Goal: Information Seeking & Learning: Learn about a topic

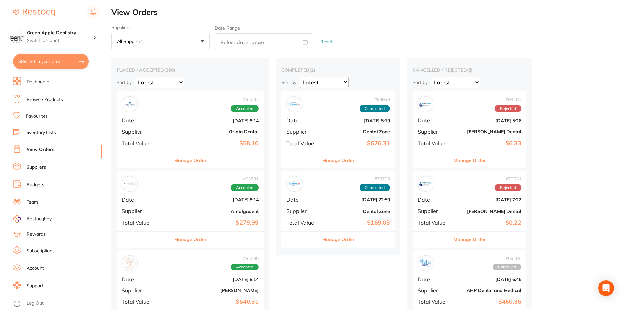
click at [48, 99] on link "Browse Products" at bounding box center [45, 100] width 36 height 7
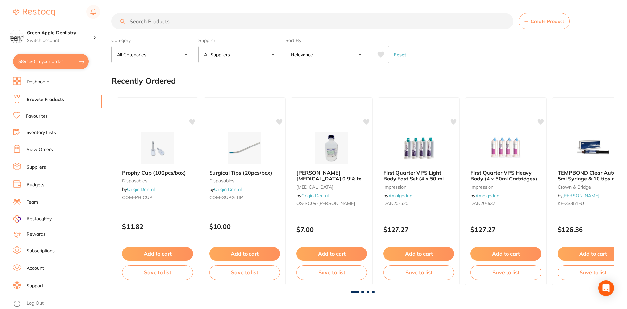
click at [373, 292] on span at bounding box center [373, 292] width 3 height 3
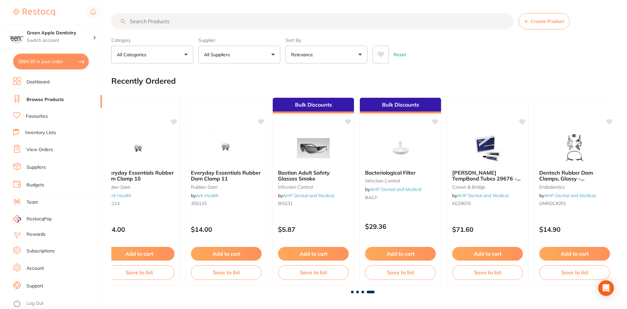
scroll to position [0, 1245]
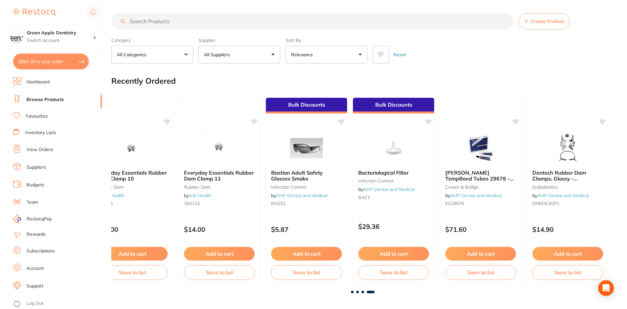
click at [363, 292] on span at bounding box center [362, 292] width 3 height 3
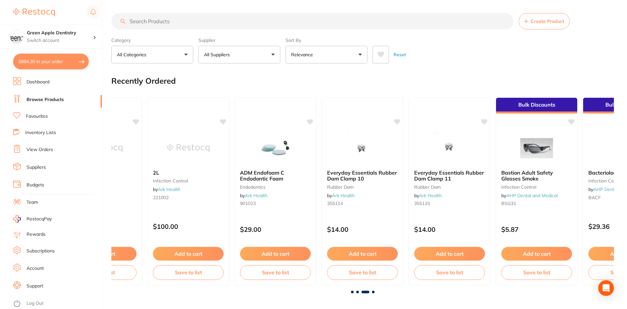
scroll to position [0, 1005]
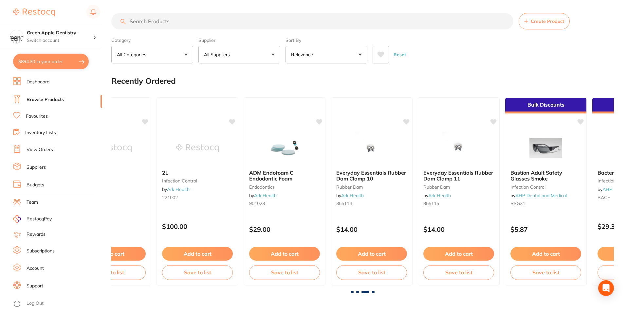
click at [358, 292] on span at bounding box center [357, 292] width 3 height 3
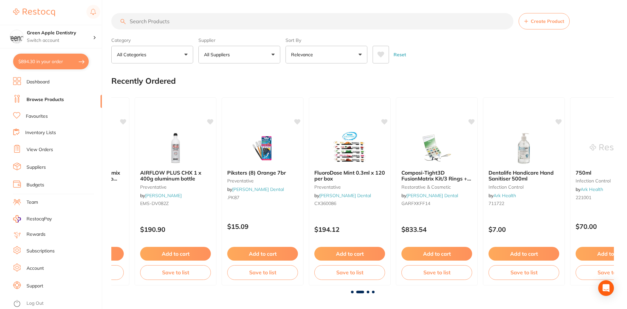
scroll to position [0, 503]
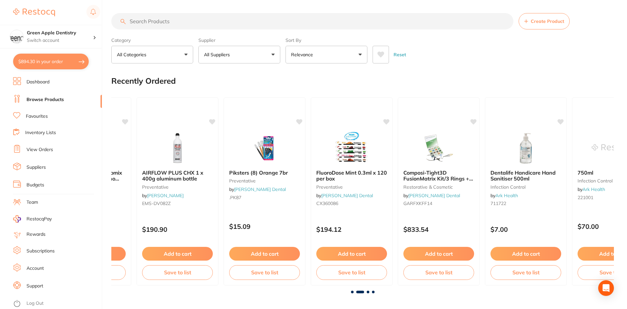
click at [351, 293] on span at bounding box center [352, 292] width 3 height 3
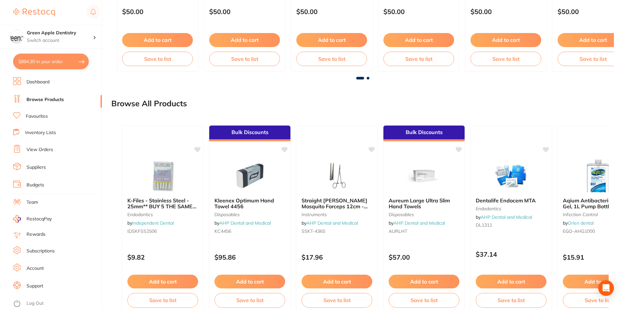
scroll to position [489, 0]
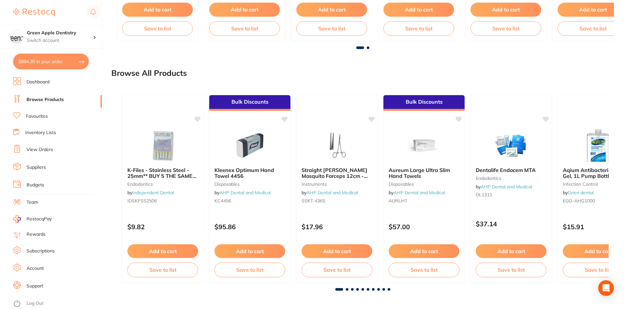
click at [346, 289] on span at bounding box center [347, 289] width 3 height 3
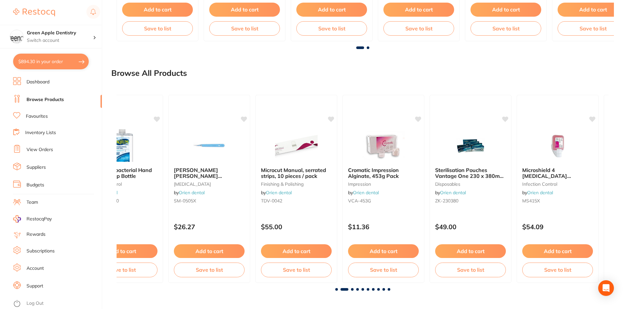
scroll to position [0, 492]
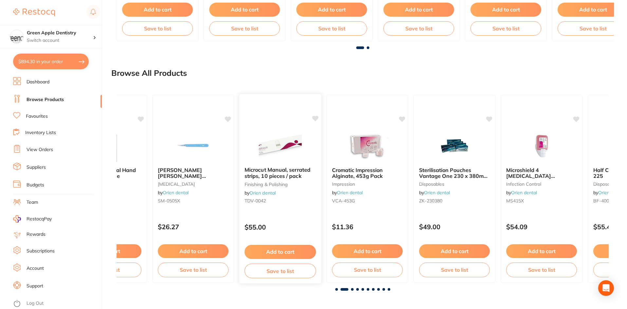
click at [279, 141] on img at bounding box center [280, 145] width 43 height 33
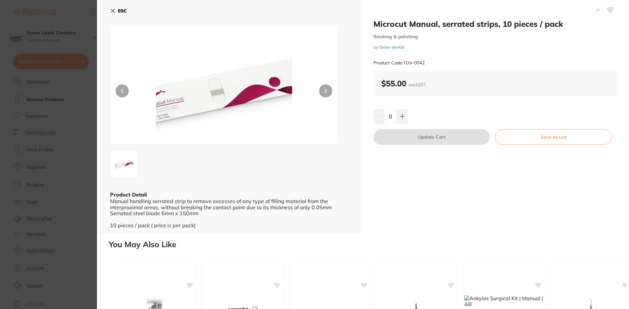
click at [124, 9] on b "ESC" at bounding box center [122, 11] width 9 height 6
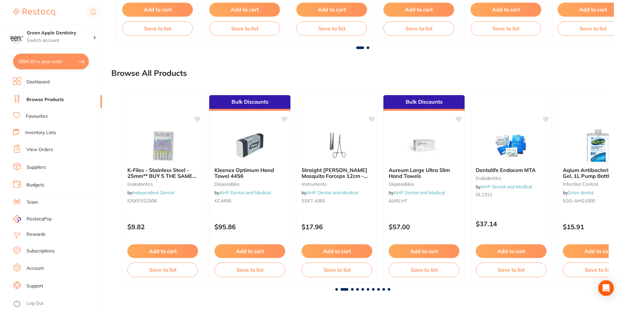
click at [352, 290] on span at bounding box center [352, 289] width 3 height 3
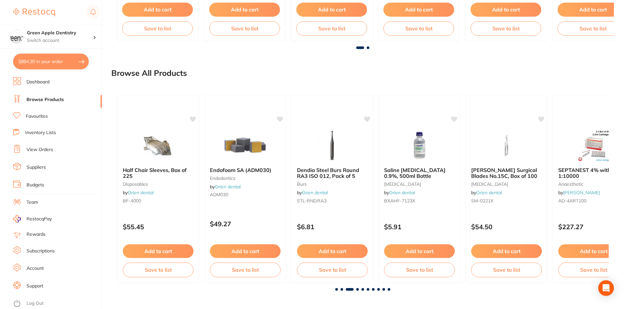
scroll to position [0, 984]
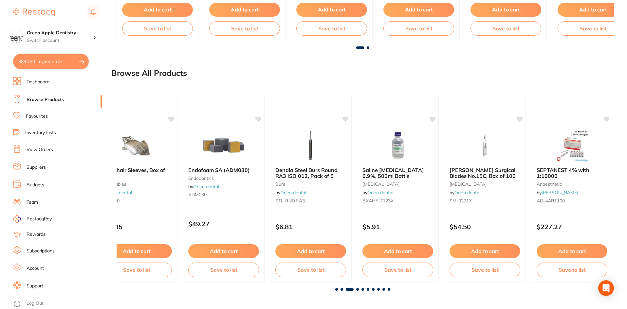
click at [358, 290] on span at bounding box center [357, 289] width 3 height 3
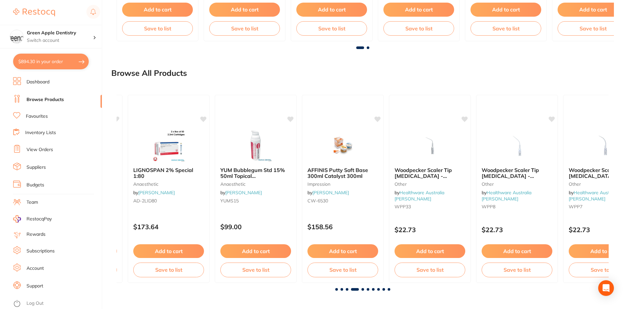
scroll to position [0, 1476]
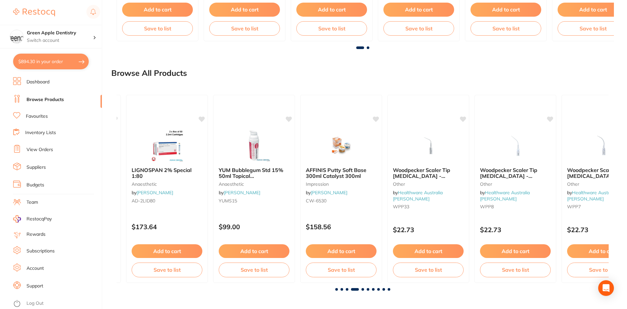
click at [362, 289] on span at bounding box center [362, 289] width 3 height 3
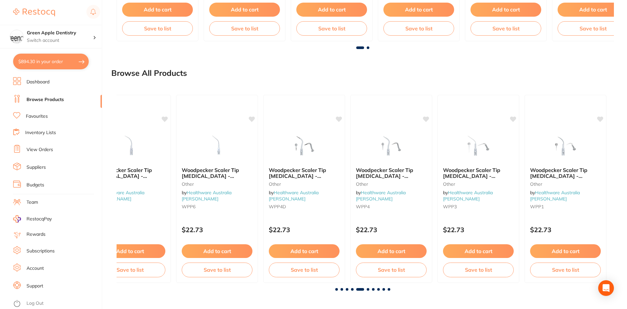
scroll to position [0, 1968]
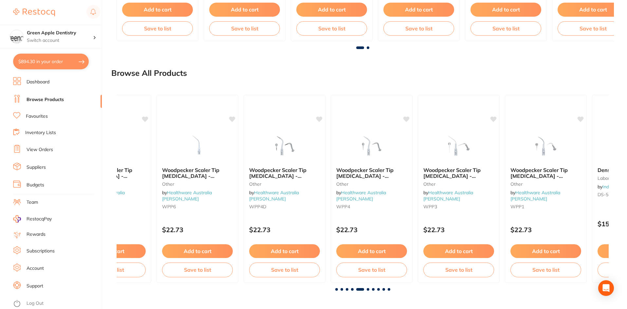
click at [368, 289] on span at bounding box center [368, 289] width 3 height 3
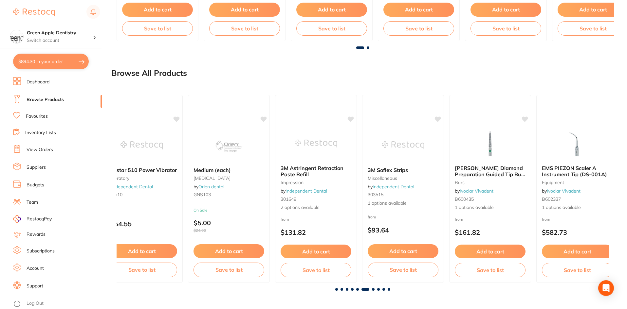
scroll to position [0, 2461]
click at [476, 157] on img at bounding box center [489, 143] width 43 height 33
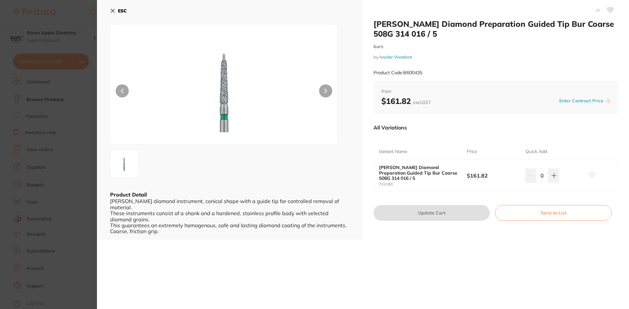
click at [114, 12] on icon at bounding box center [112, 10] width 5 height 5
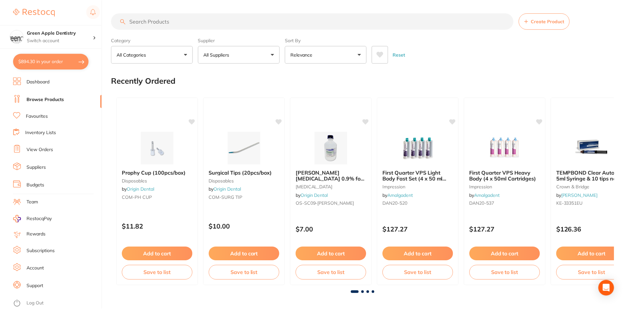
scroll to position [489, 0]
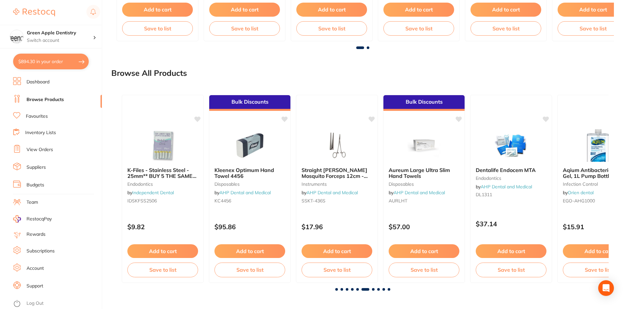
click at [373, 289] on span at bounding box center [373, 289] width 3 height 3
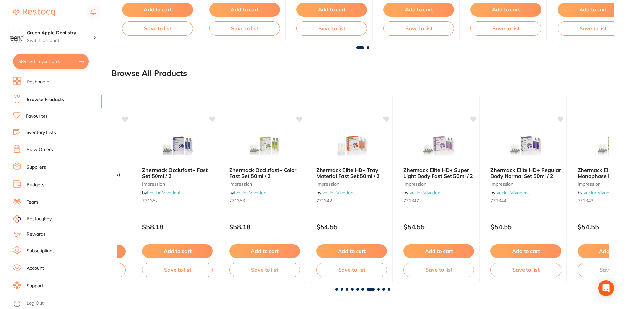
scroll to position [0, 2953]
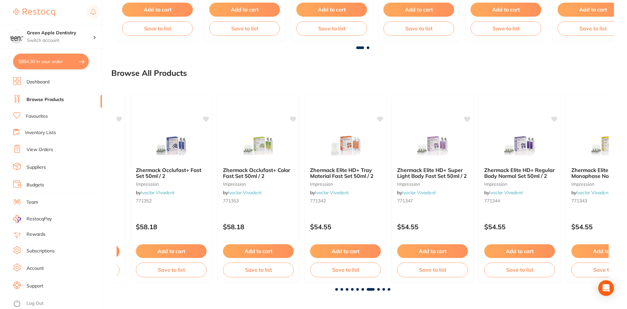
click at [378, 290] on span at bounding box center [378, 289] width 3 height 3
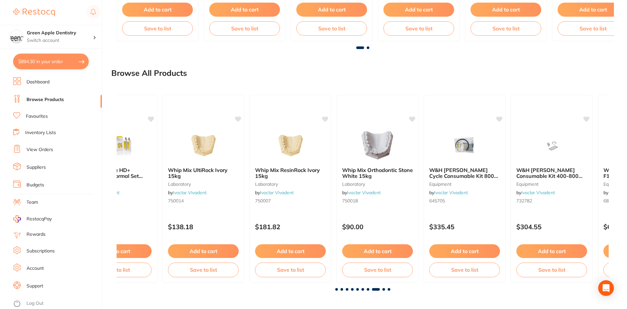
scroll to position [0, 3445]
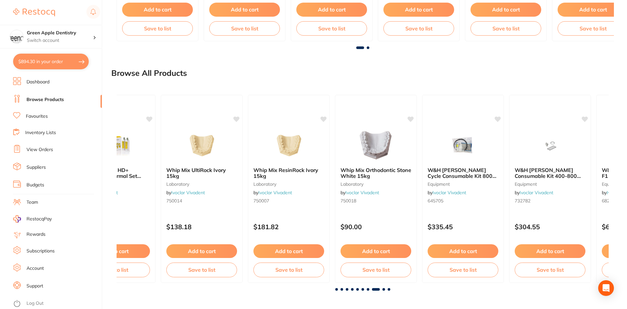
click at [387, 290] on div at bounding box center [363, 289] width 492 height 3
click at [384, 290] on span at bounding box center [383, 289] width 3 height 3
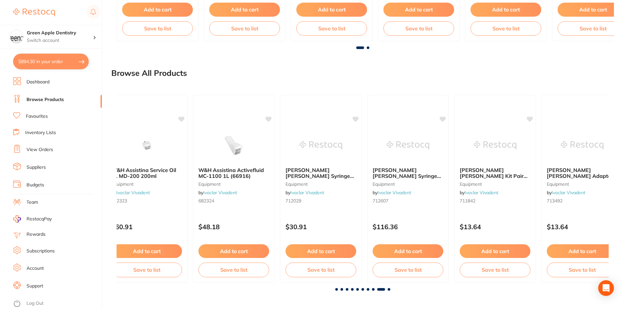
scroll to position [0, 3937]
click at [388, 289] on span at bounding box center [389, 289] width 3 height 3
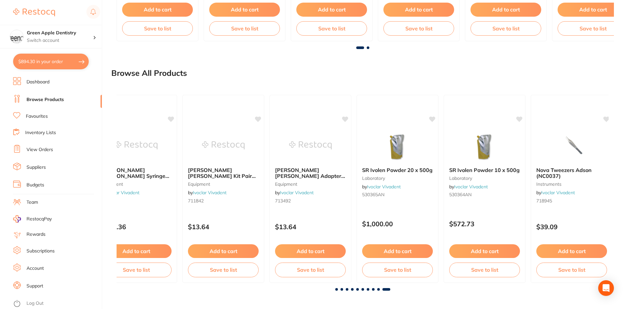
scroll to position [0, 4216]
